Goal: Navigation & Orientation: Find specific page/section

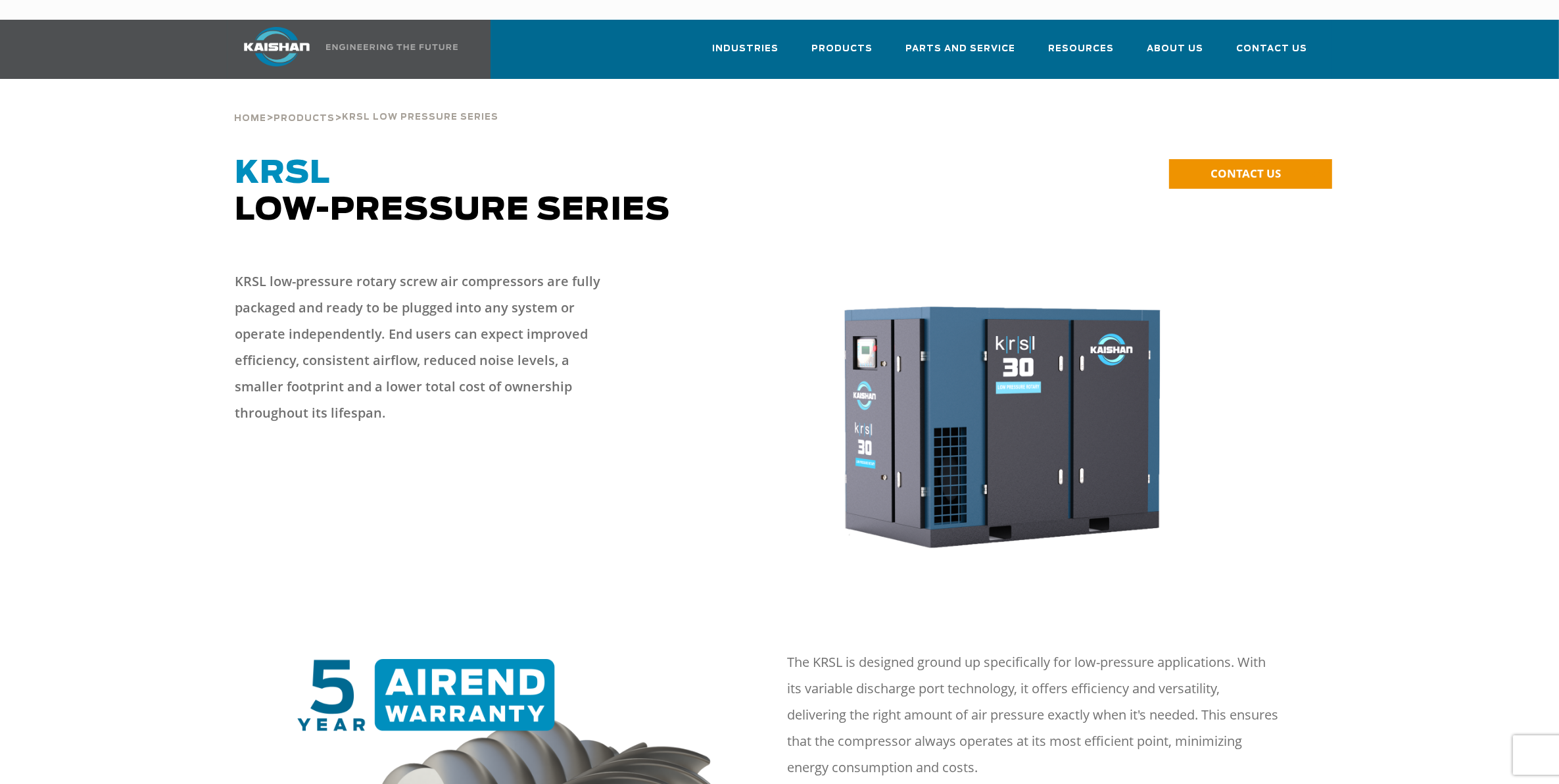
click at [428, 20] on link at bounding box center [343, 49] width 232 height 59
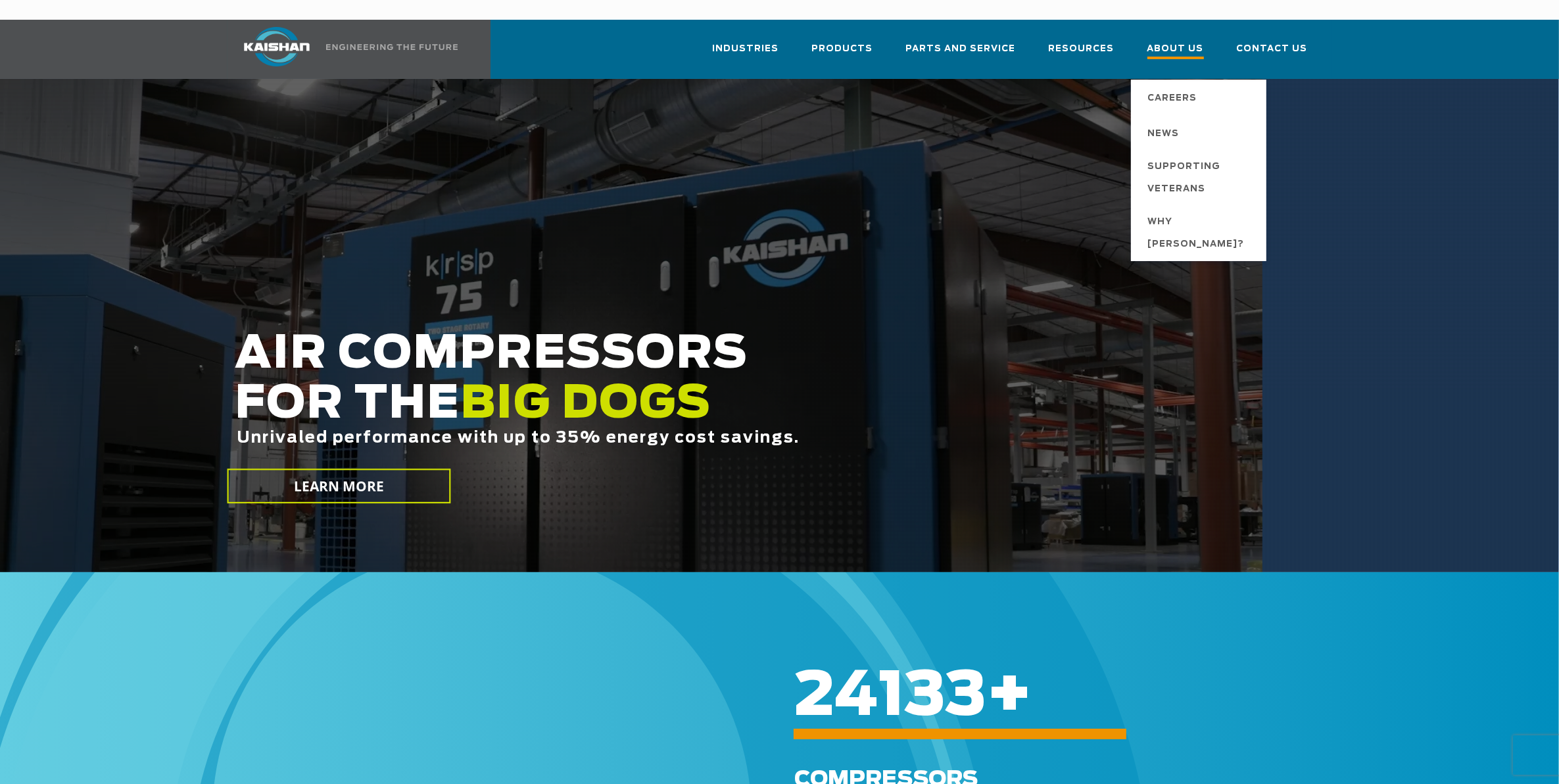
click at [1183, 42] on span "About Us" at bounding box center [1176, 50] width 57 height 18
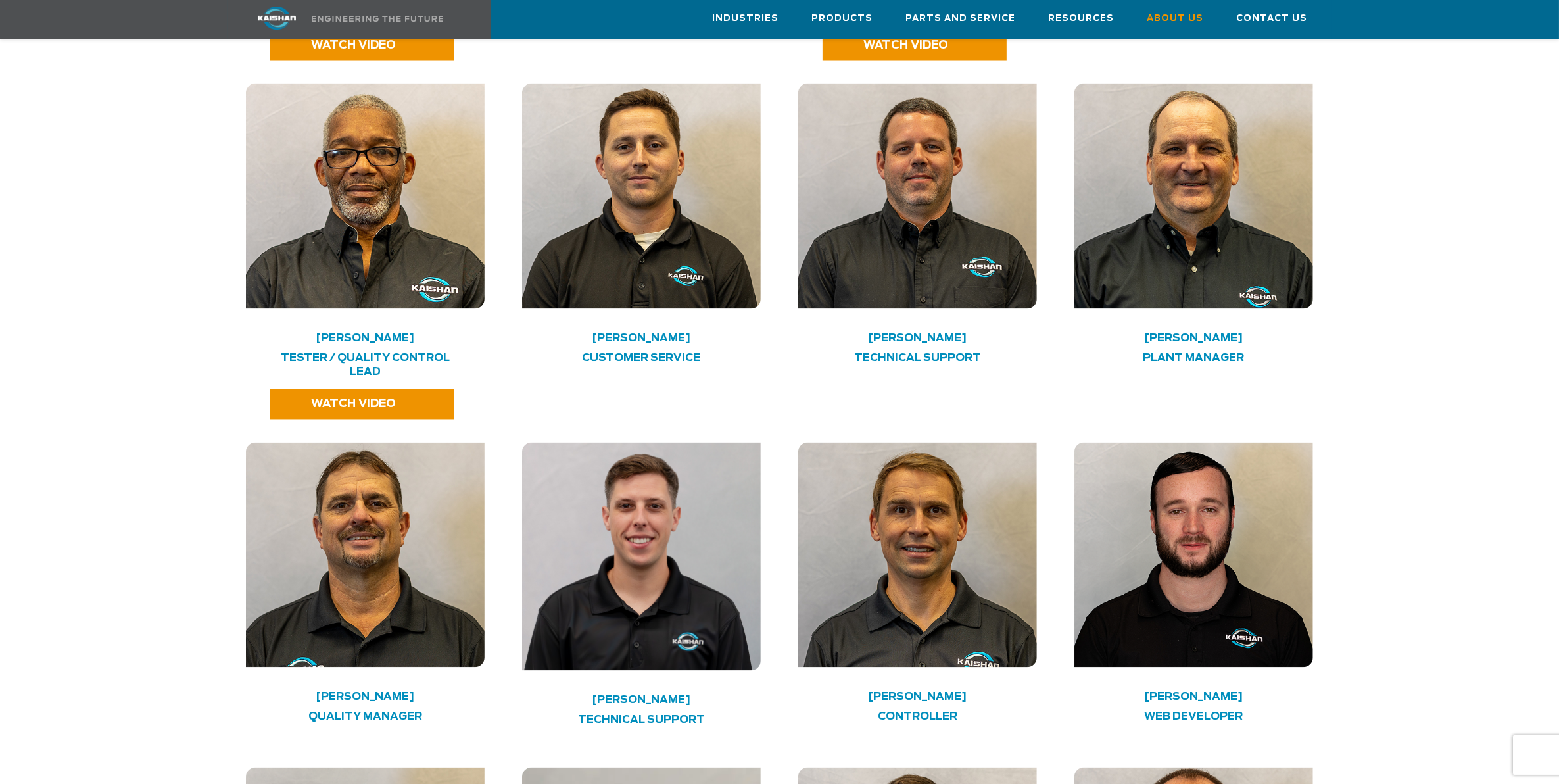
scroll to position [2959, 0]
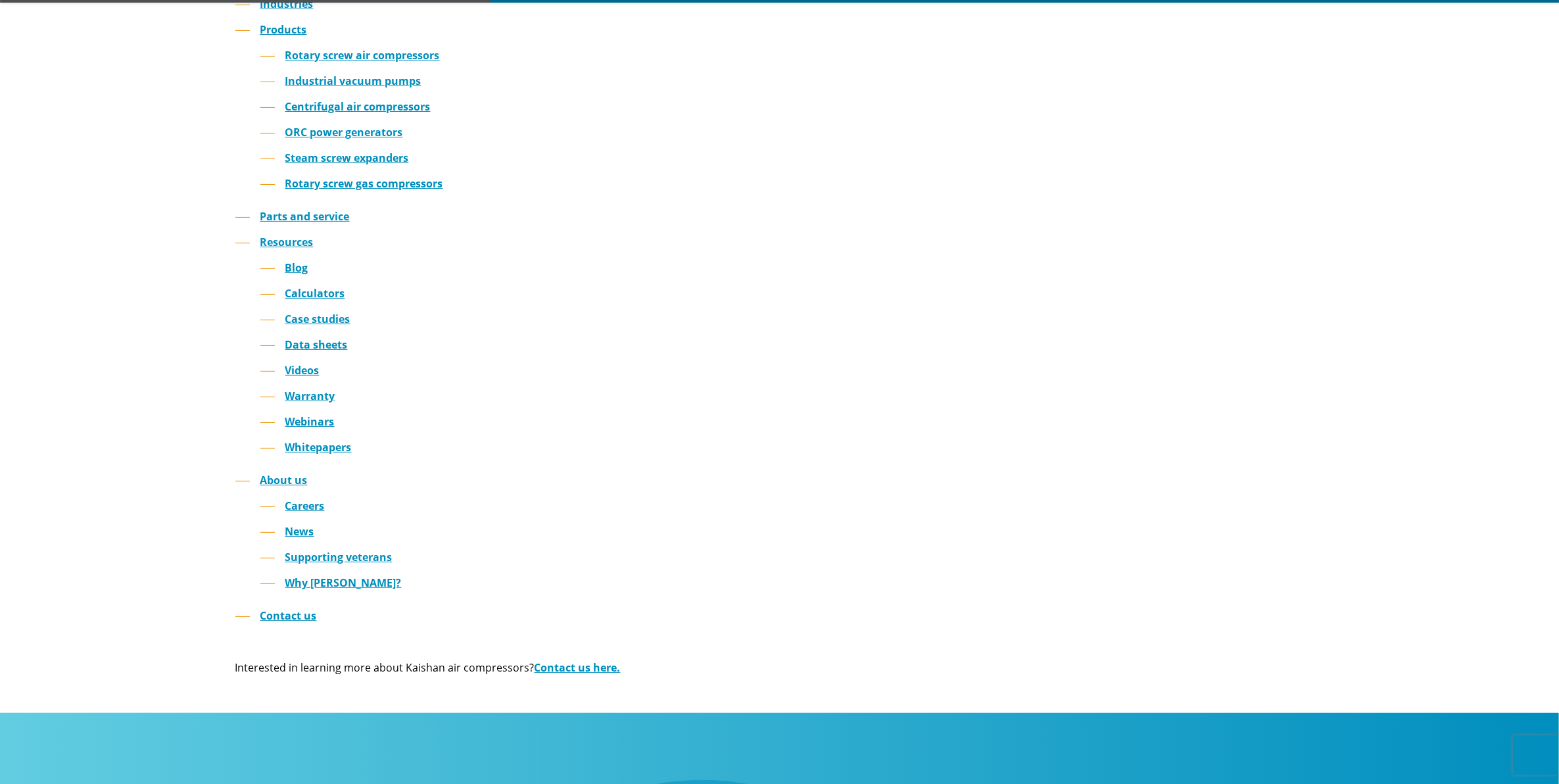
scroll to position [657, 0]
